Goal: Task Accomplishment & Management: Manage account settings

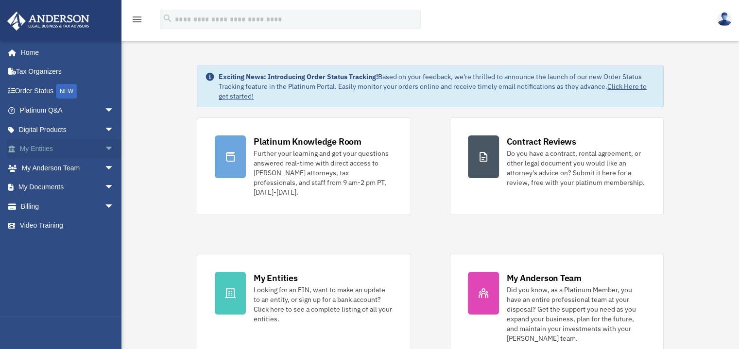
click at [104, 149] on span "arrow_drop_down" at bounding box center [113, 149] width 19 height 20
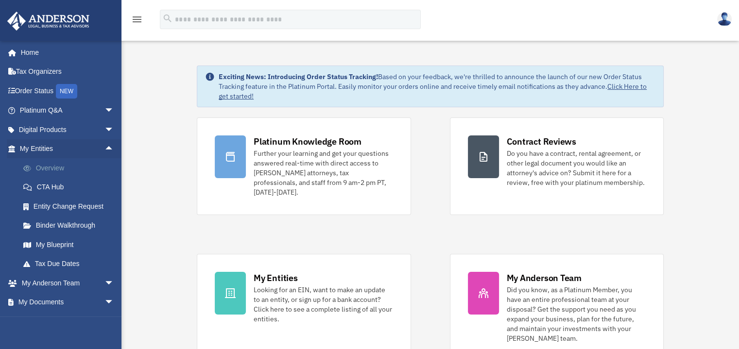
click at [51, 167] on link "Overview" at bounding box center [71, 167] width 115 height 19
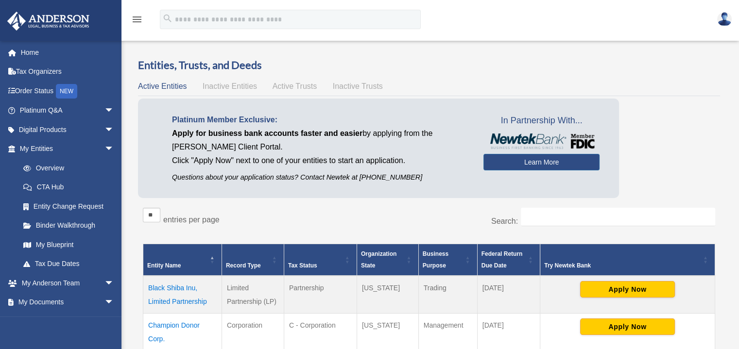
click at [723, 20] on img at bounding box center [724, 19] width 15 height 14
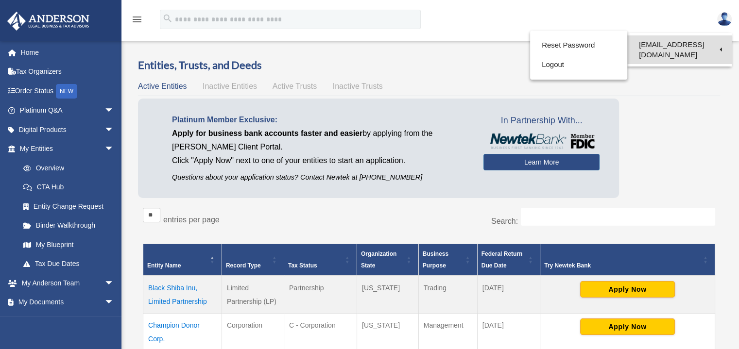
click at [663, 44] on link "[EMAIL_ADDRESS][DOMAIN_NAME]" at bounding box center [679, 49] width 104 height 29
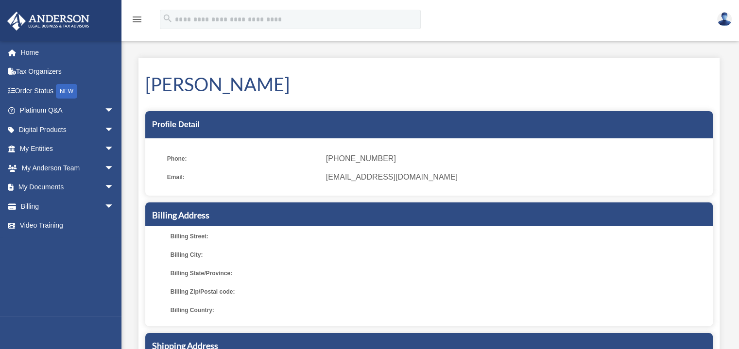
click at [723, 18] on img at bounding box center [724, 19] width 15 height 14
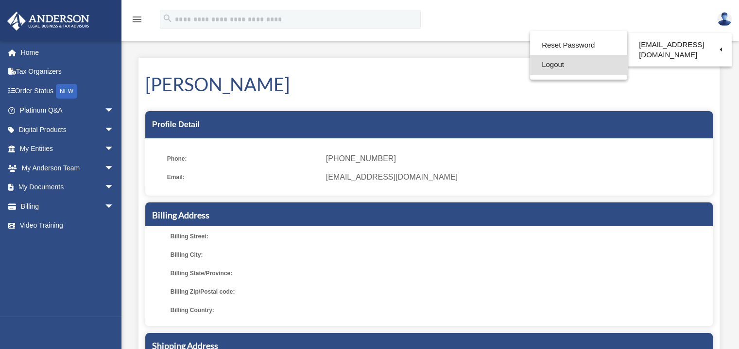
click at [550, 63] on link "Logout" at bounding box center [578, 65] width 97 height 20
